Goal: Ask a question: Seek information or help from site administrators or community

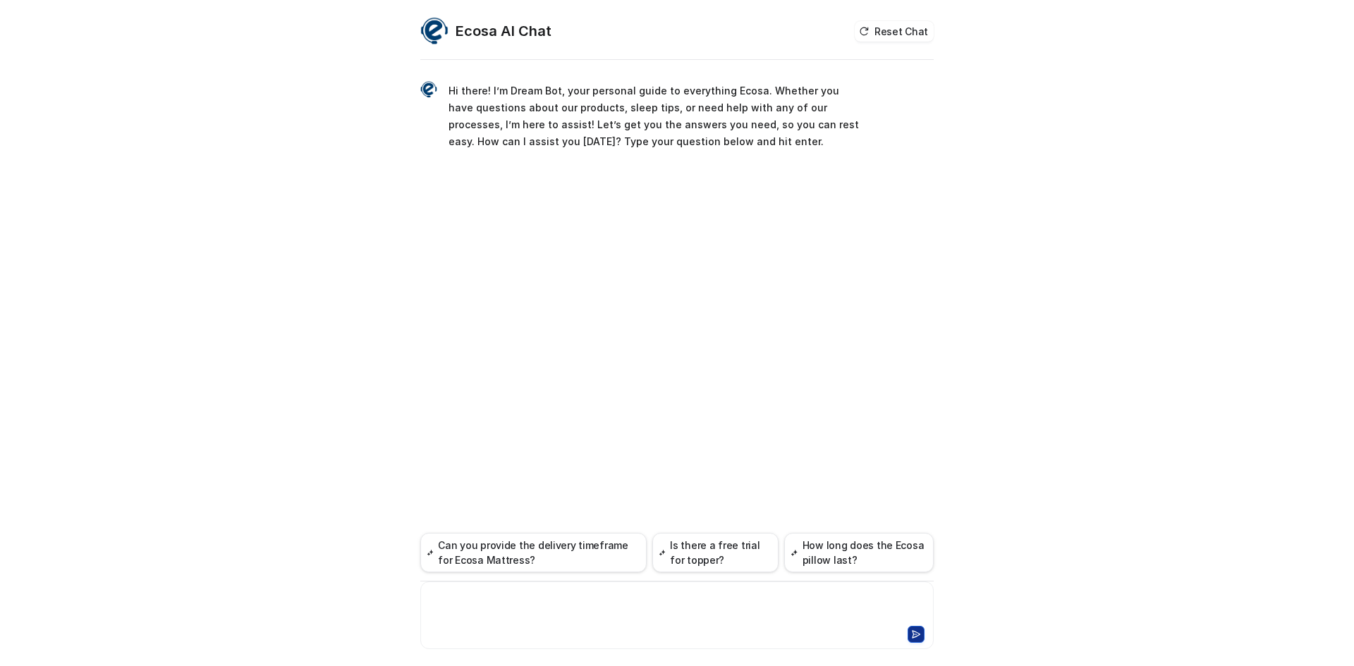
click at [473, 599] on div at bounding box center [677, 607] width 506 height 32
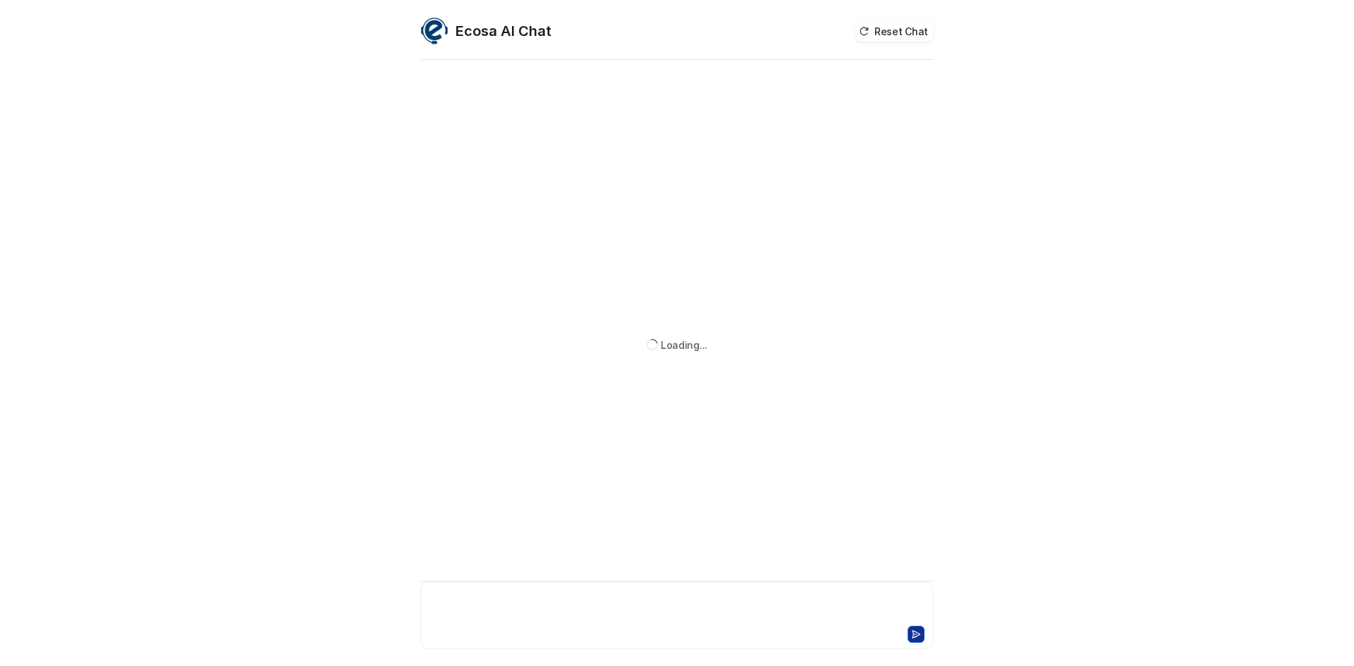
click at [601, 608] on div at bounding box center [677, 607] width 506 height 32
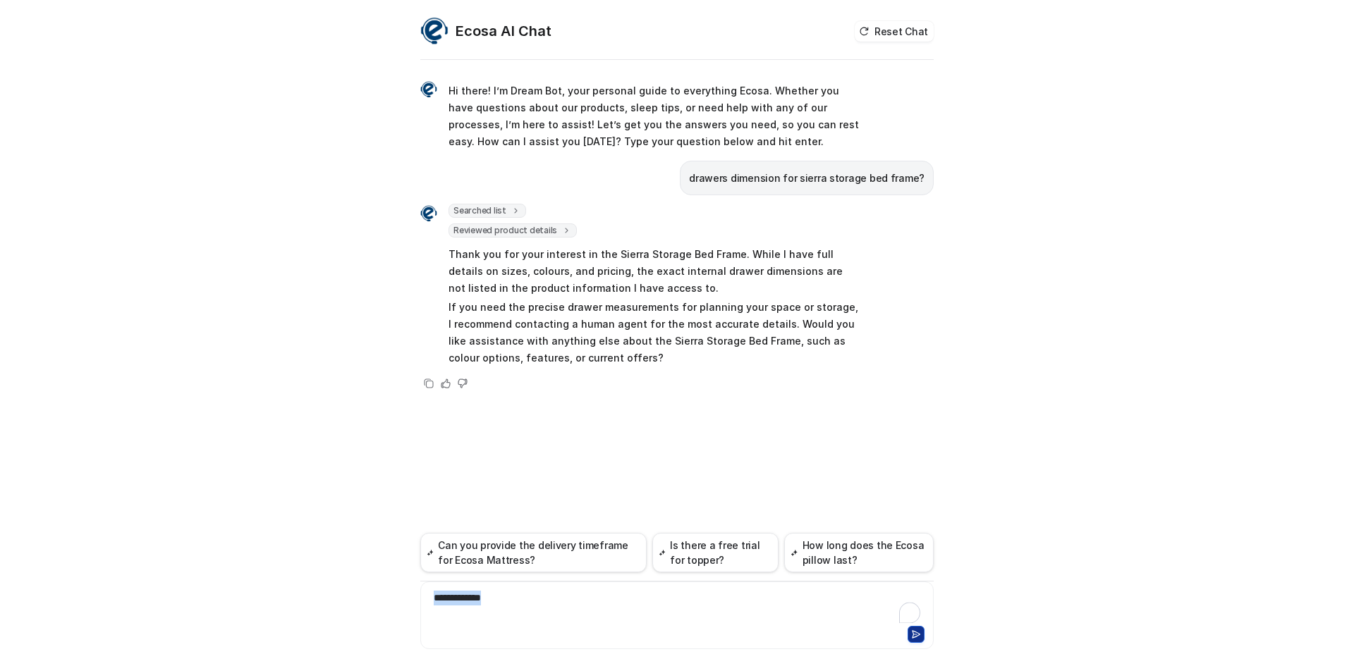
drag, startPoint x: 508, startPoint y: 601, endPoint x: 326, endPoint y: 580, distance: 183.9
click at [326, 580] on div "Ecosa AI Chat Reset Chat Hi there! I’m Dream Bot, your personal guide to everyt…" at bounding box center [677, 333] width 1354 height 666
